Goal: Check status: Check status

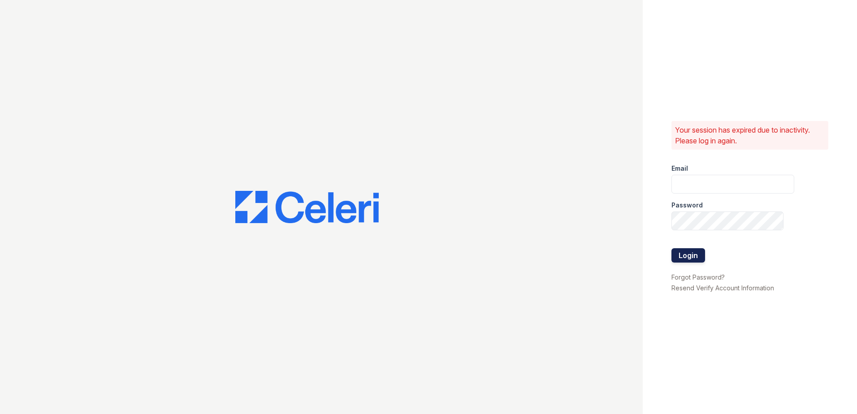
type input "Scohen@trinity-pm.com"
click at [692, 255] on button "Login" at bounding box center [689, 255] width 34 height 14
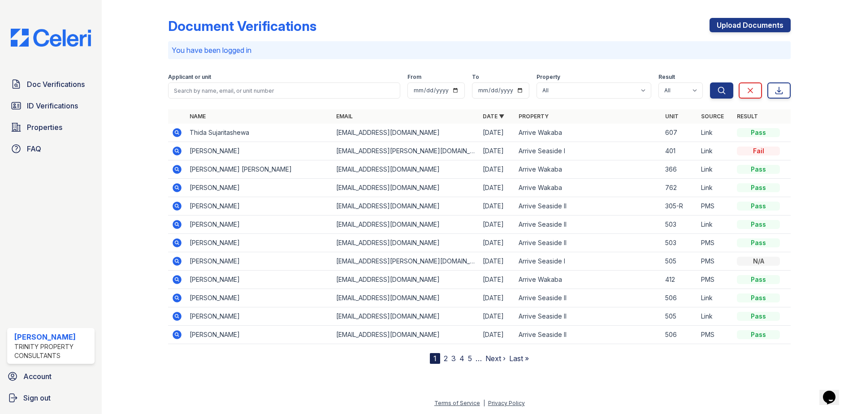
click at [175, 131] on icon at bounding box center [177, 132] width 9 height 9
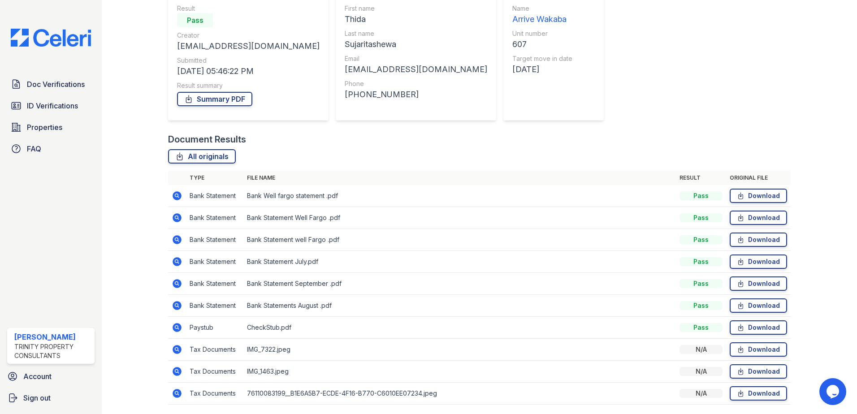
scroll to position [117, 0]
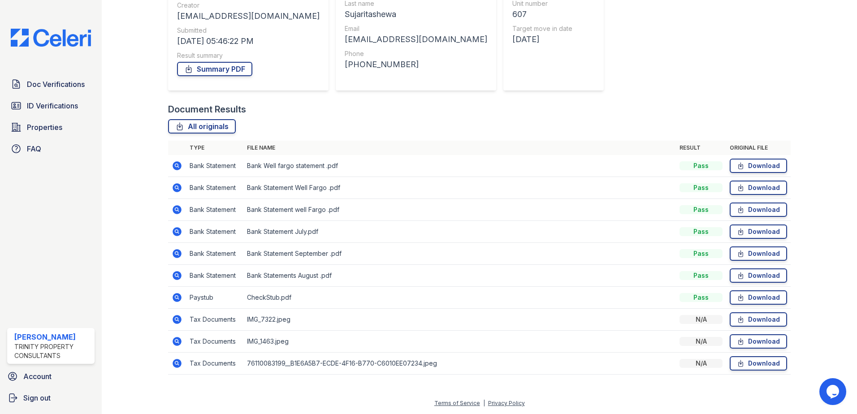
click at [176, 276] on icon at bounding box center [176, 275] width 2 height 2
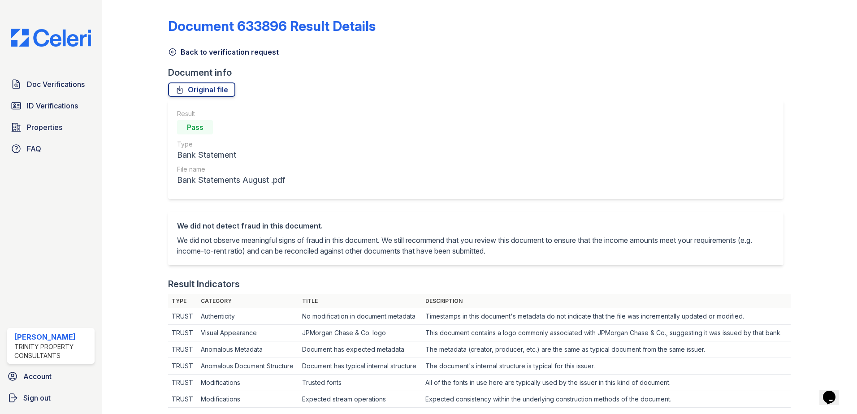
click at [176, 54] on icon at bounding box center [172, 52] width 9 height 9
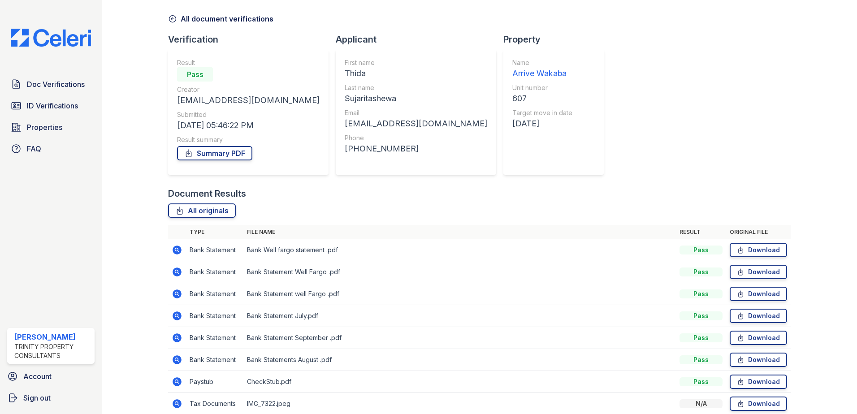
scroll to position [117, 0]
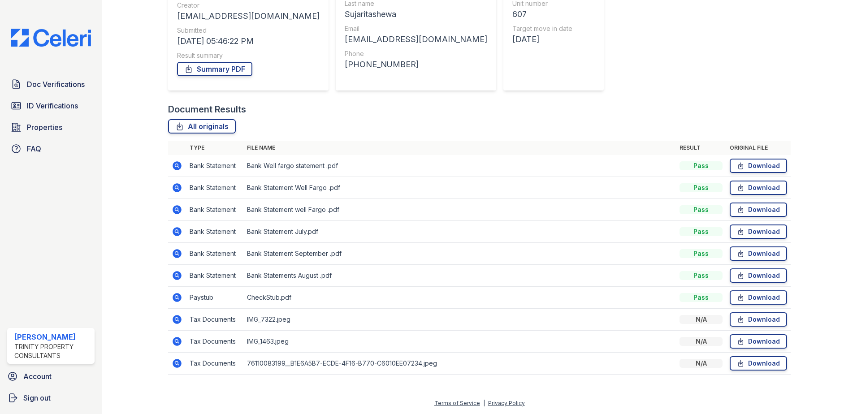
click at [179, 190] on icon at bounding box center [177, 187] width 9 height 9
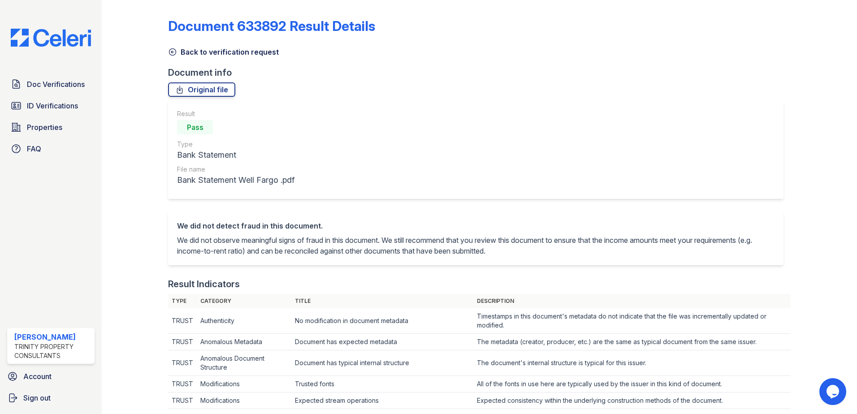
drag, startPoint x: 155, startPoint y: 48, endPoint x: 165, endPoint y: 50, distance: 10.0
click at [168, 50] on icon at bounding box center [172, 52] width 9 height 9
